Goal: Find contact information: Find contact information

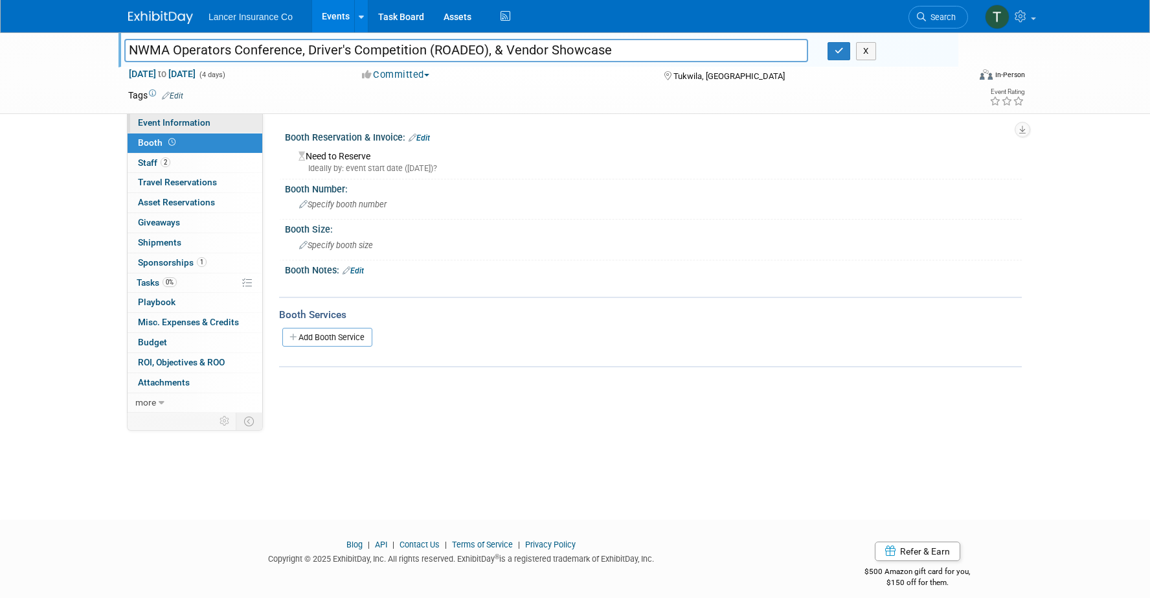
click at [163, 124] on span "Event Information" at bounding box center [174, 122] width 73 height 10
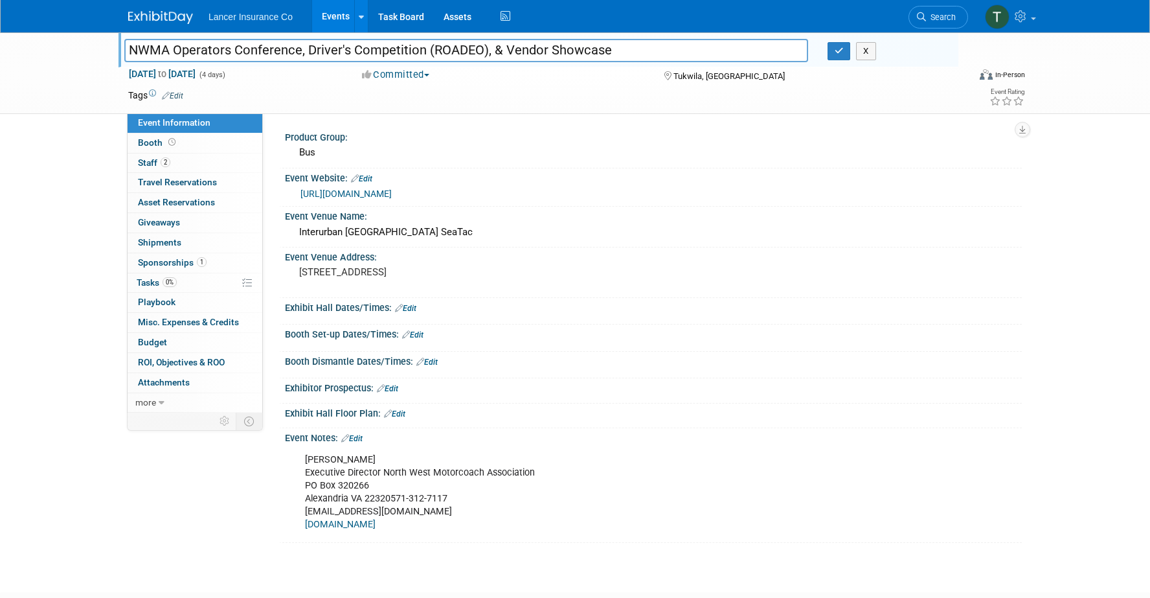
click at [325, 192] on link "[URL][DOMAIN_NAME]" at bounding box center [346, 193] width 91 height 10
drag, startPoint x: 418, startPoint y: 522, endPoint x: 331, endPoint y: 529, distance: 87.7
click at [331, 529] on div "[PERSON_NAME] Executive Director North West Motorcoach Association [GEOGRAPHIC_…" at bounding box center [588, 492] width 584 height 91
drag, startPoint x: 418, startPoint y: 513, endPoint x: 303, endPoint y: 510, distance: 115.3
click at [303, 510] on div "[PERSON_NAME] Executive Director North West Motorcoach Association [GEOGRAPHIC_…" at bounding box center [588, 492] width 584 height 91
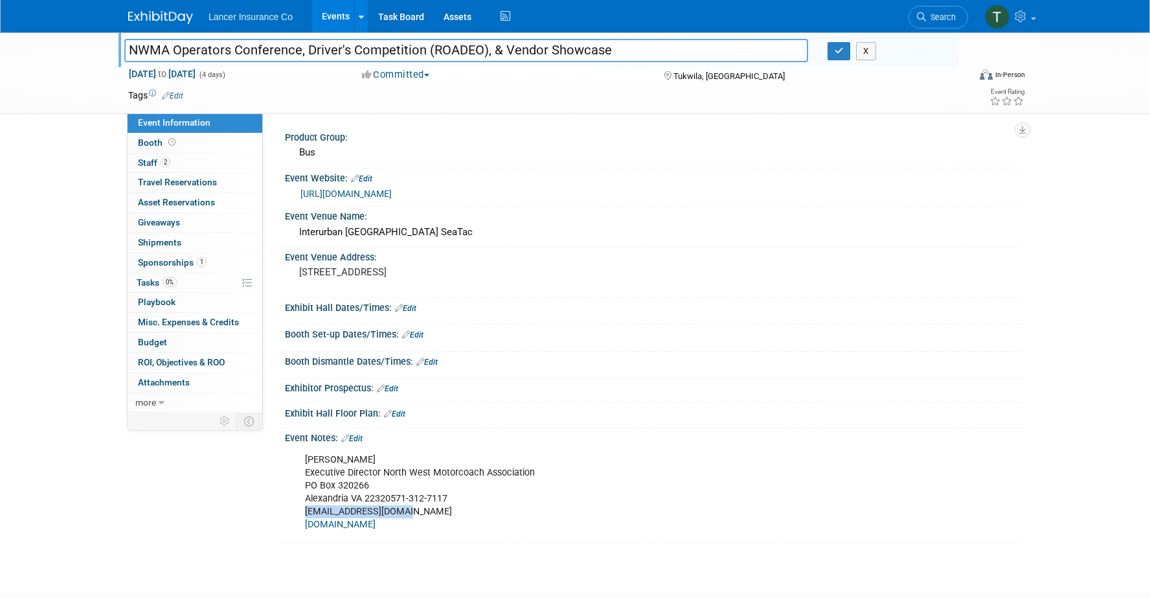
copy div "[EMAIL_ADDRESS][DOMAIN_NAME]"
click at [170, 266] on span "Sponsorships 1" at bounding box center [172, 262] width 69 height 10
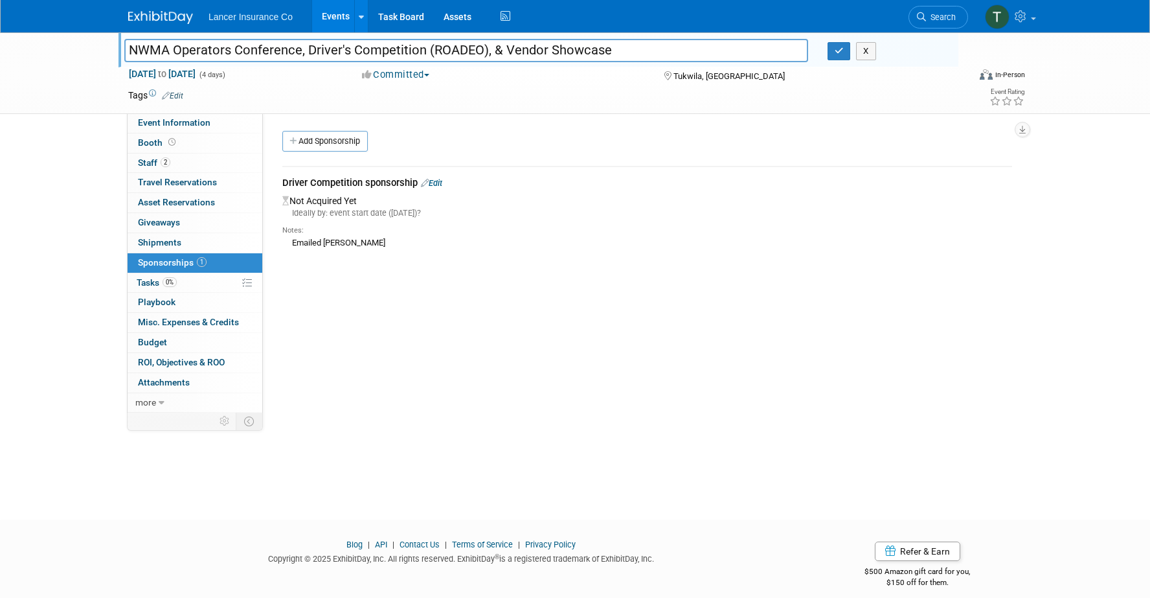
click at [442, 181] on link "Edit" at bounding box center [431, 183] width 21 height 10
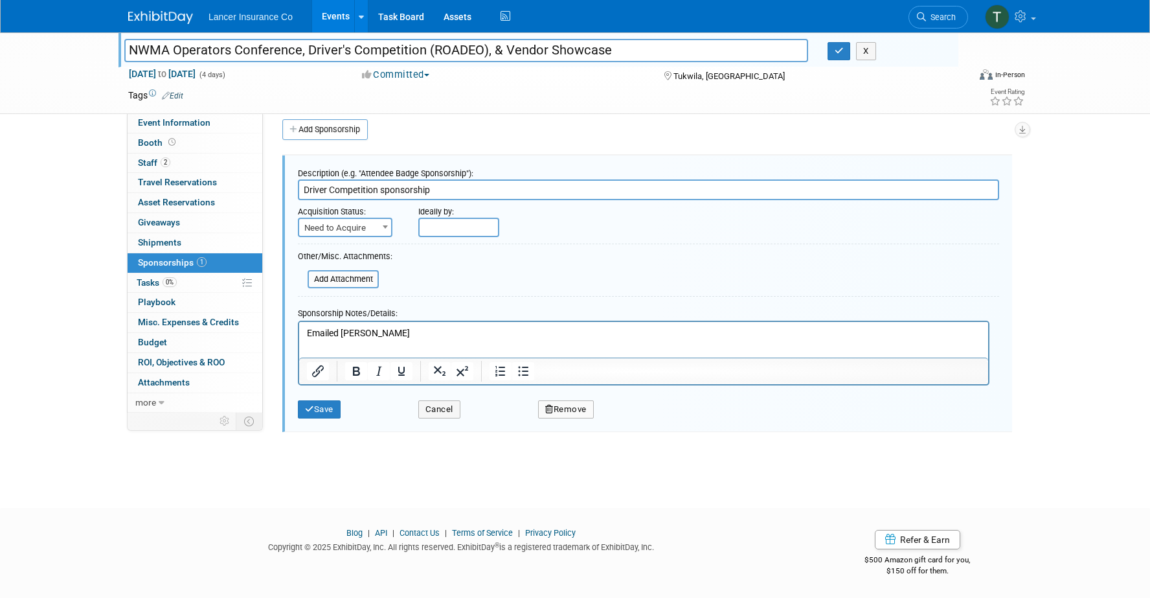
click at [381, 328] on p "Emailed [PERSON_NAME]" at bounding box center [644, 332] width 674 height 13
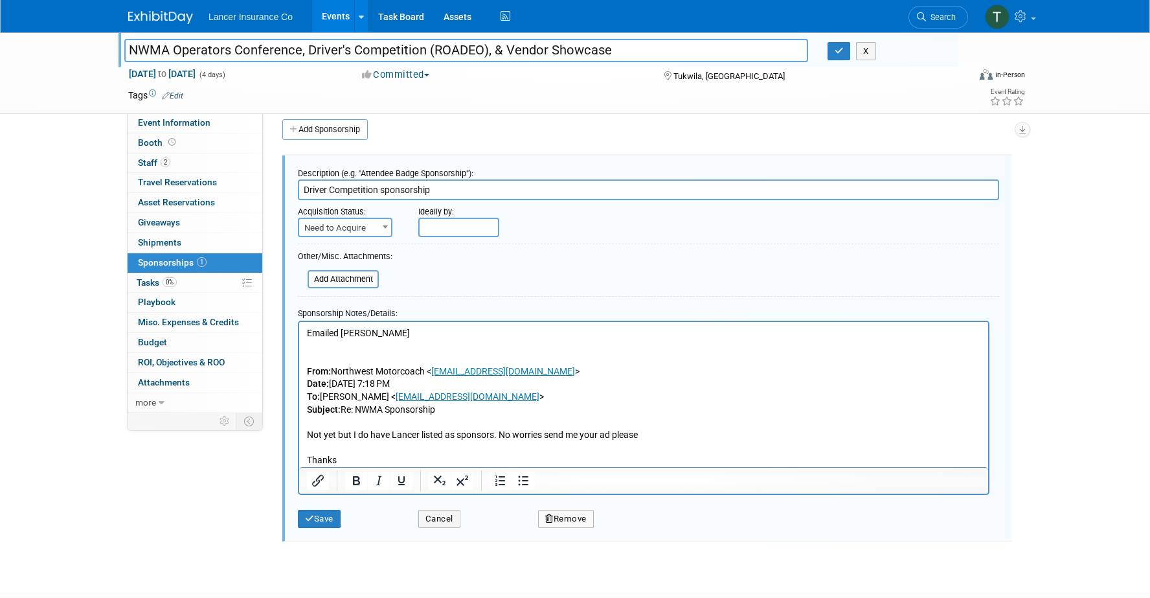
click at [415, 337] on p "Emailed [PERSON_NAME]" at bounding box center [644, 332] width 674 height 13
click at [380, 334] on p "Emailed [PERSON_NAME] her esponse below in regards to the invoice" at bounding box center [644, 332] width 674 height 13
click at [330, 523] on button "Save" at bounding box center [319, 519] width 43 height 18
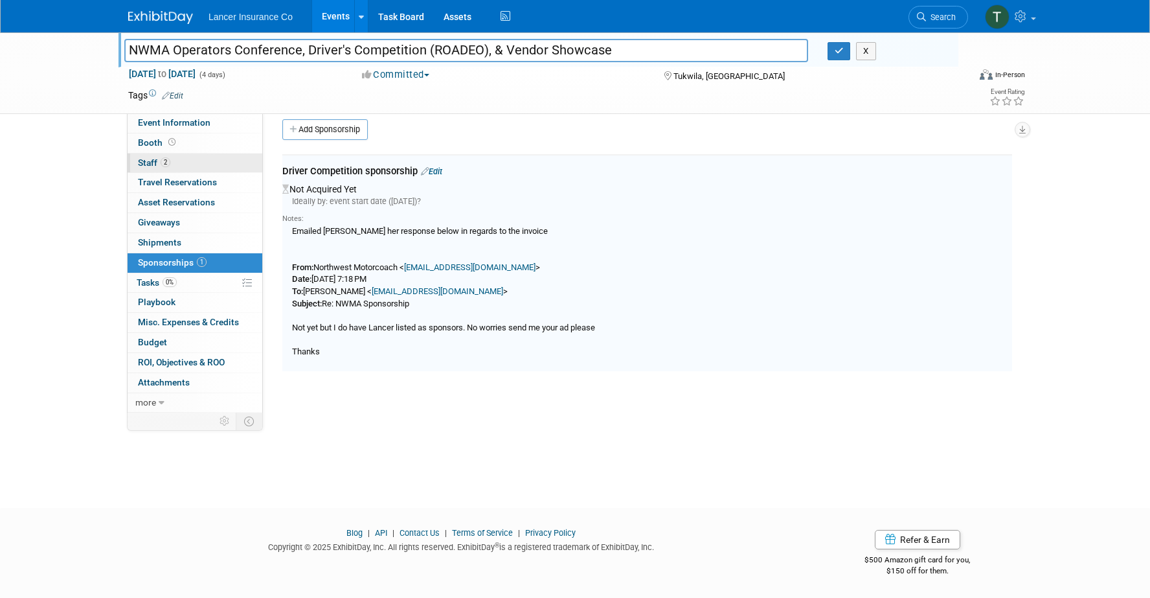
click at [148, 163] on span "Staff 2" at bounding box center [154, 162] width 32 height 10
